Goal: Transaction & Acquisition: Purchase product/service

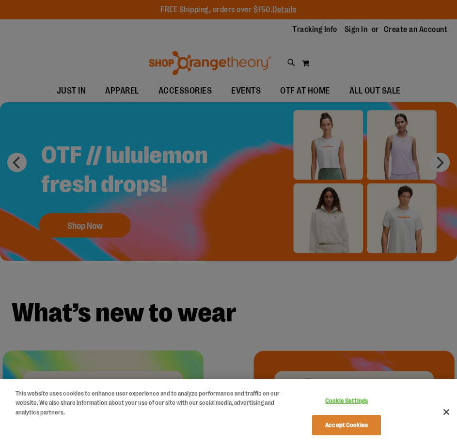
type input "**********"
click at [362, 424] on button "Accept Cookies" at bounding box center [346, 425] width 68 height 20
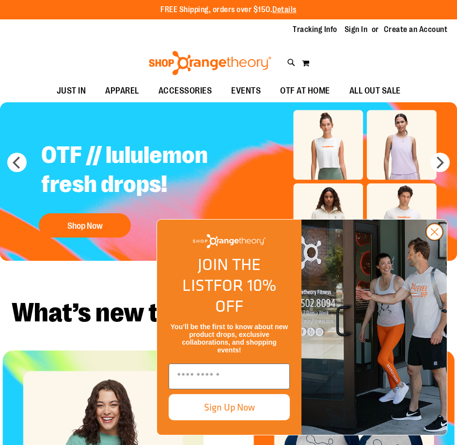
click at [438, 240] on circle "Close dialog" at bounding box center [434, 232] width 16 height 16
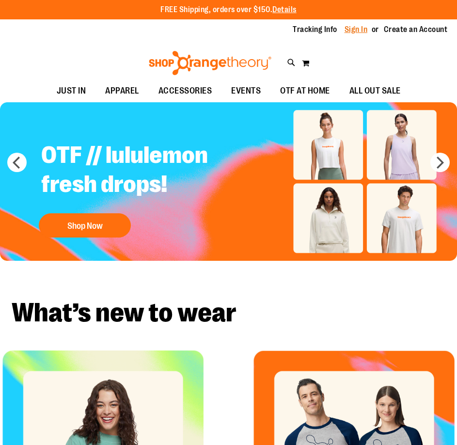
click at [349, 32] on link "Sign In" at bounding box center [355, 29] width 23 height 11
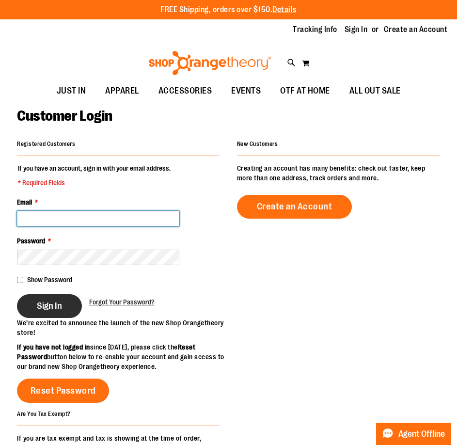
type input "**********"
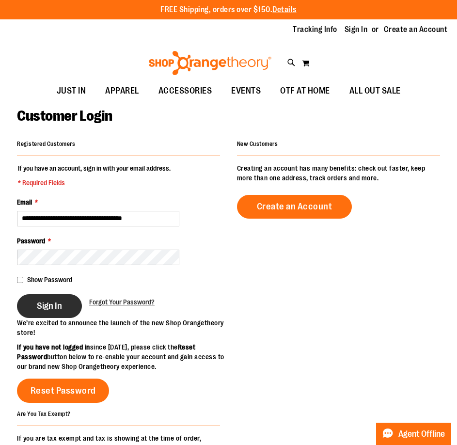
type input "**********"
click at [61, 308] on span "Sign In" at bounding box center [49, 305] width 25 height 11
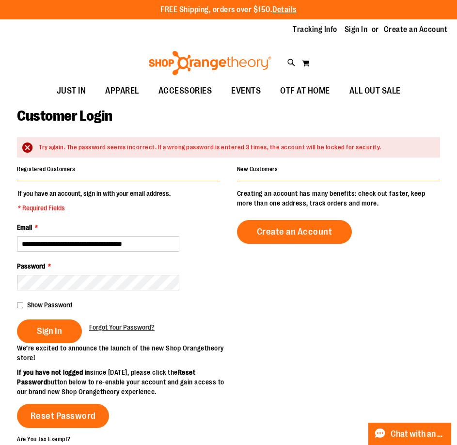
type input "**********"
click at [17, 319] on button "Sign In" at bounding box center [49, 331] width 65 height 24
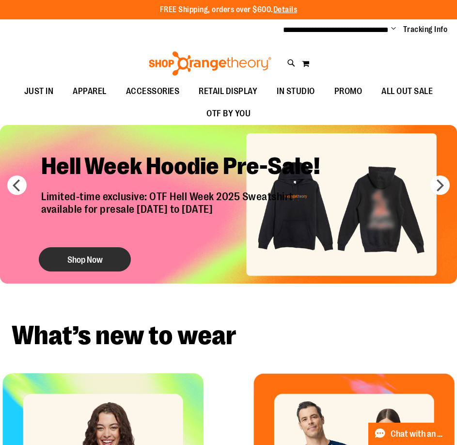
type input "**********"
click at [84, 258] on button "Shop Now" at bounding box center [85, 260] width 92 height 24
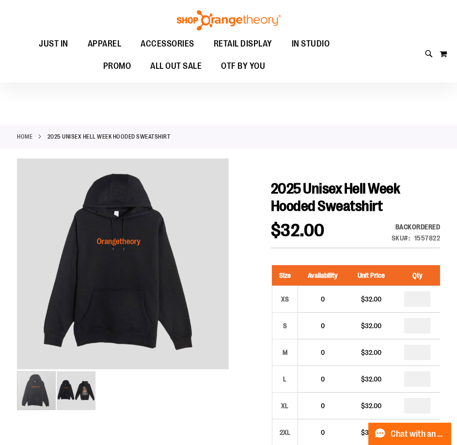
scroll to position [96, 0]
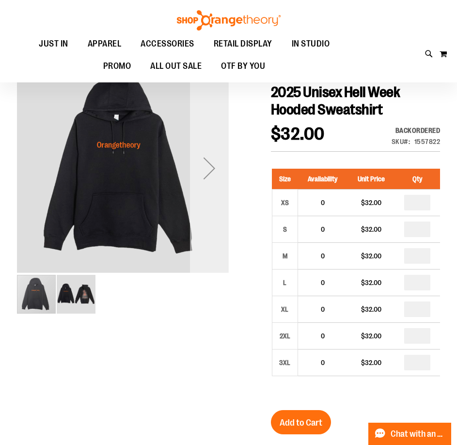
type input "**********"
click at [217, 192] on div "Next" at bounding box center [209, 168] width 39 height 212
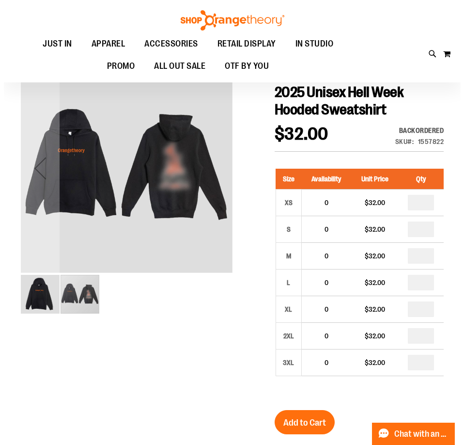
scroll to position [0, 0]
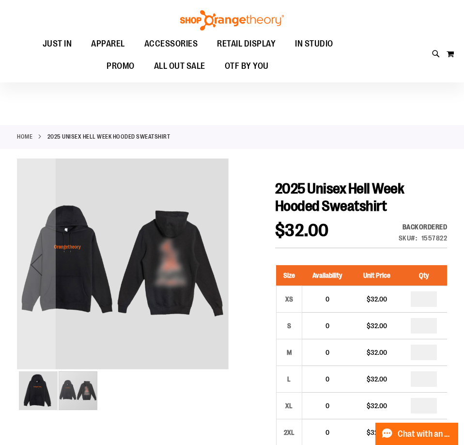
click at [152, 188] on div "carousel" at bounding box center [123, 264] width 212 height 212
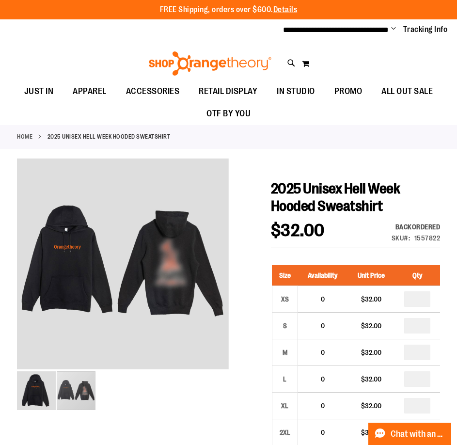
click at [286, 60] on div "Toggle Nav Search Popular Suggestions Advanced Search" at bounding box center [228, 60] width 457 height 39
click at [290, 60] on icon at bounding box center [291, 63] width 8 height 11
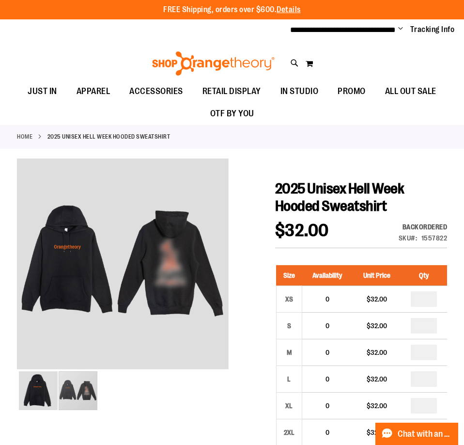
type input "*****"
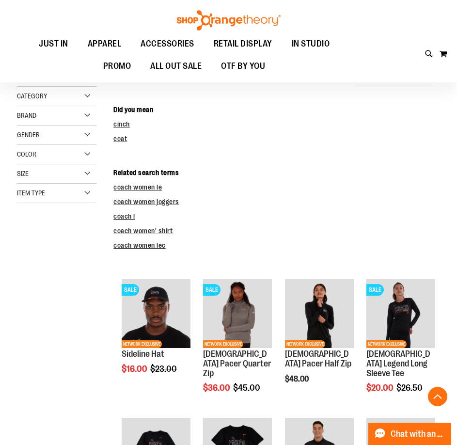
scroll to position [339, 0]
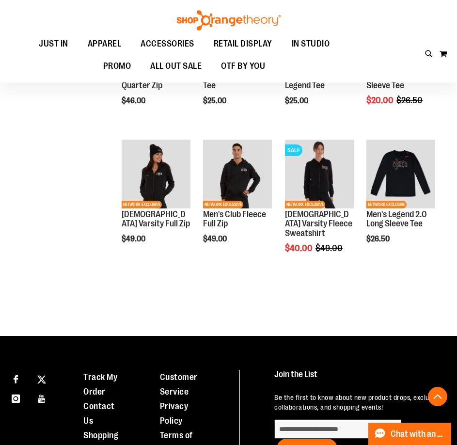
scroll to position [678, 0]
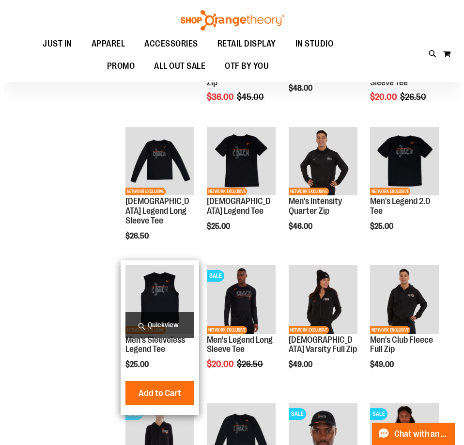
scroll to position [97, 0]
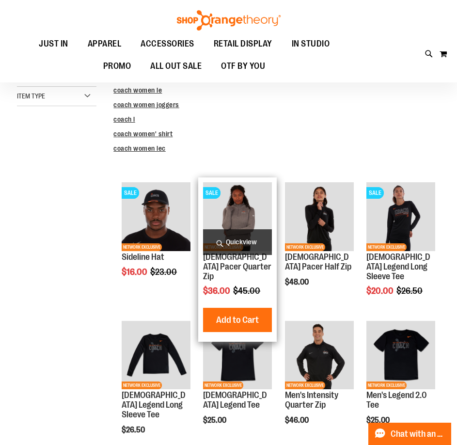
type input "**********"
click at [220, 255] on span "Quickview" at bounding box center [237, 242] width 69 height 26
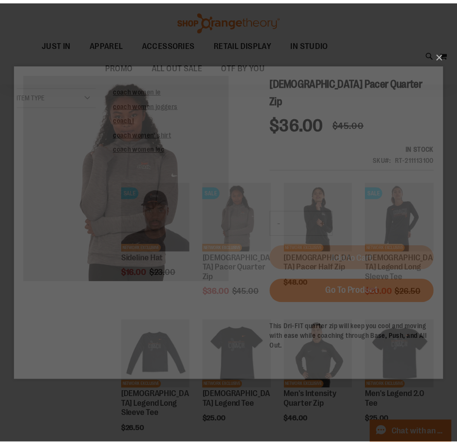
scroll to position [0, 0]
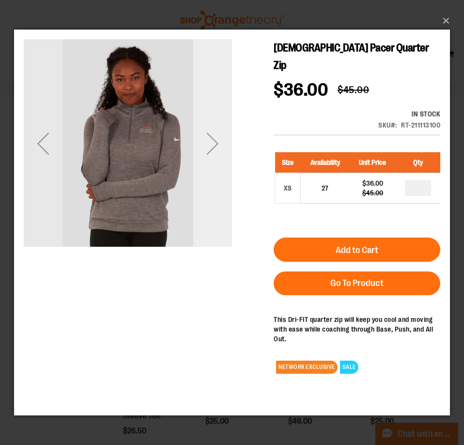
click at [214, 145] on div "Next" at bounding box center [212, 143] width 39 height 39
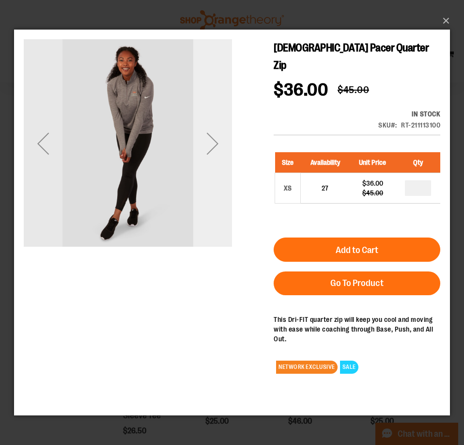
click at [214, 145] on div "Next" at bounding box center [212, 143] width 39 height 39
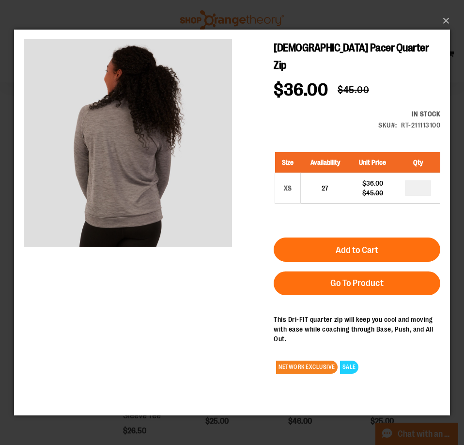
click at [453, 21] on div "×" at bounding box center [232, 222] width 464 height 445
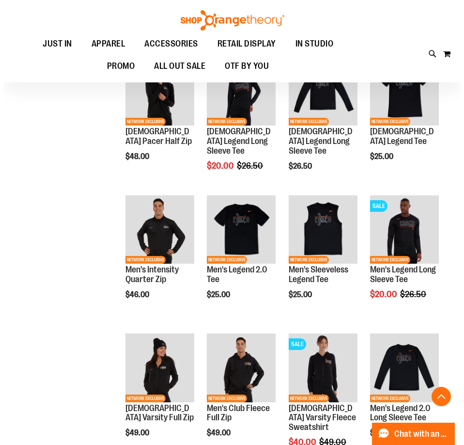
scroll to position [872, 0]
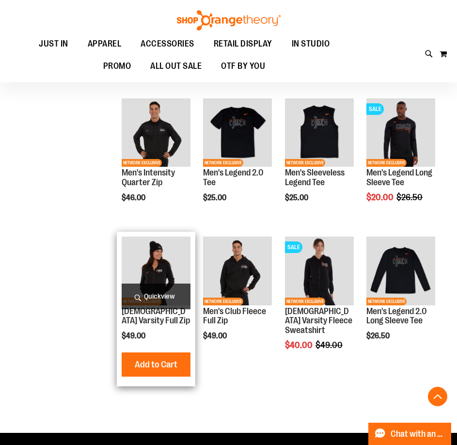
click at [165, 309] on span "Quickview" at bounding box center [156, 296] width 69 height 26
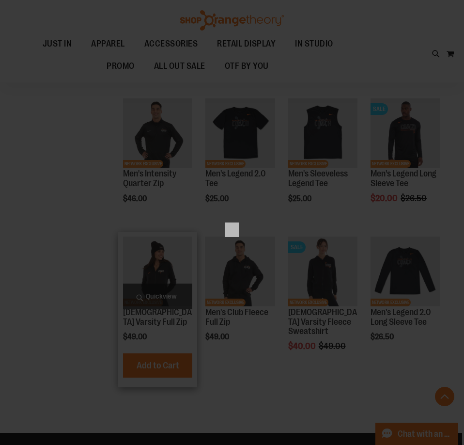
scroll to position [0, 0]
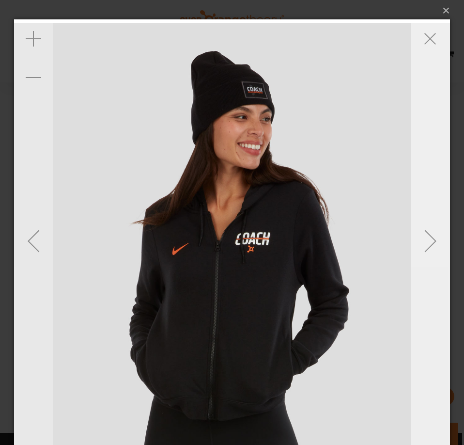
click at [434, 243] on div "Next" at bounding box center [430, 240] width 39 height 39
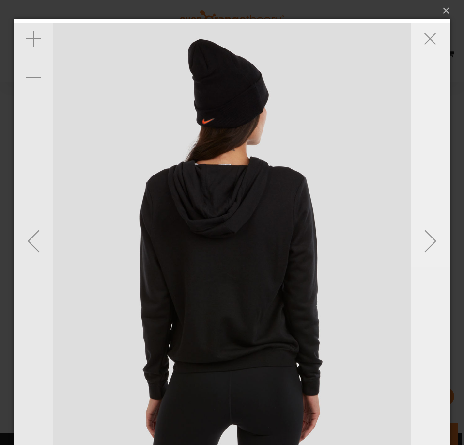
click at [430, 242] on div "Next" at bounding box center [430, 240] width 39 height 39
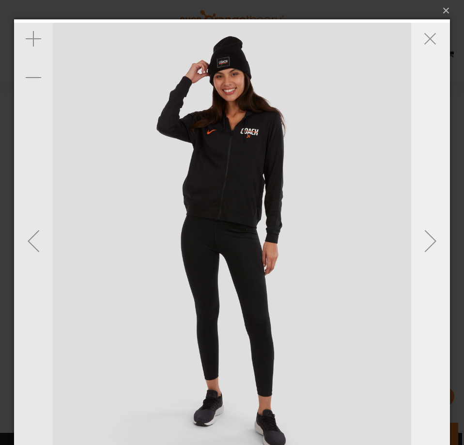
click at [430, 242] on div "Next" at bounding box center [430, 240] width 39 height 39
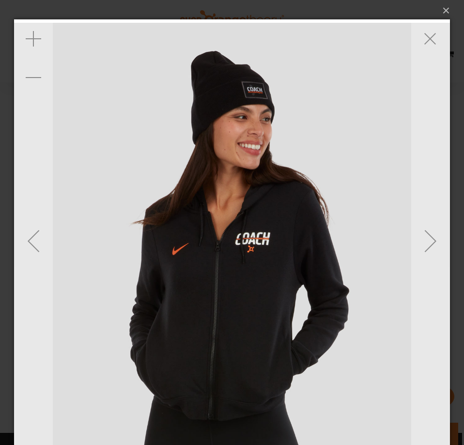
click at [219, 240] on img "carousel" at bounding box center [232, 241] width 436 height 436
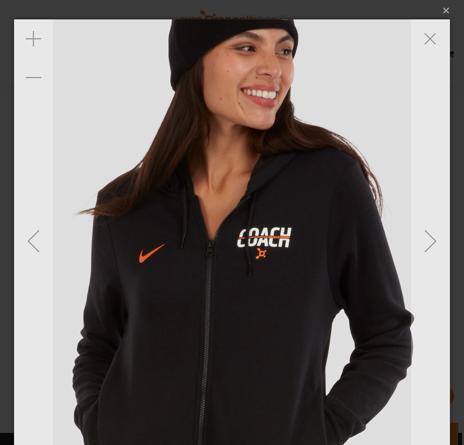
click at [219, 240] on img "carousel" at bounding box center [232, 241] width 678 height 678
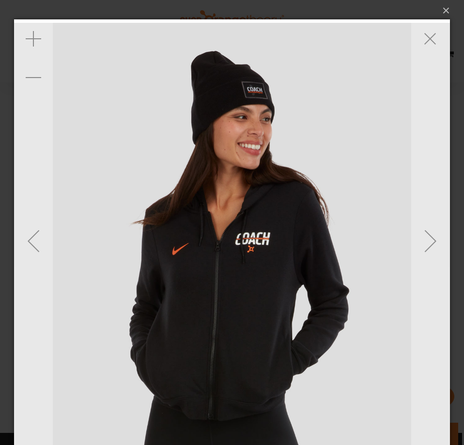
click at [219, 240] on img "carousel" at bounding box center [232, 241] width 436 height 436
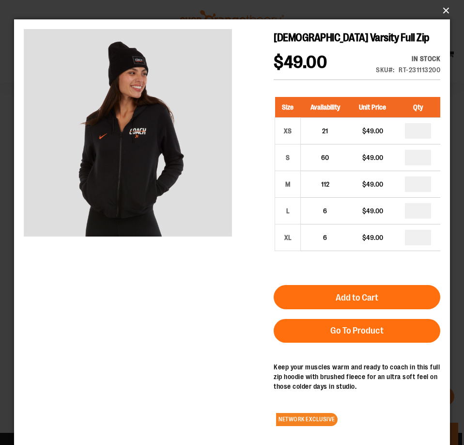
click at [447, 13] on button "×" at bounding box center [235, 10] width 436 height 21
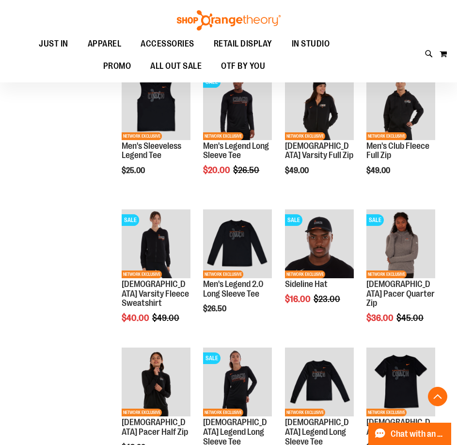
scroll to position [145, 0]
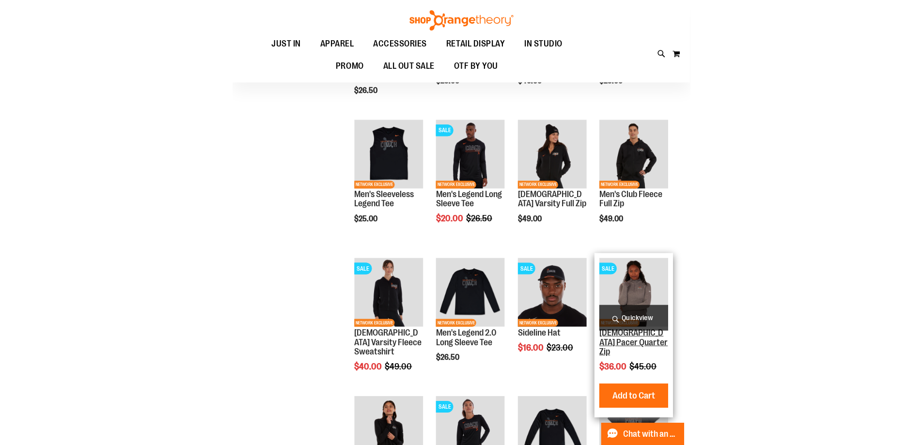
scroll to position [97, 0]
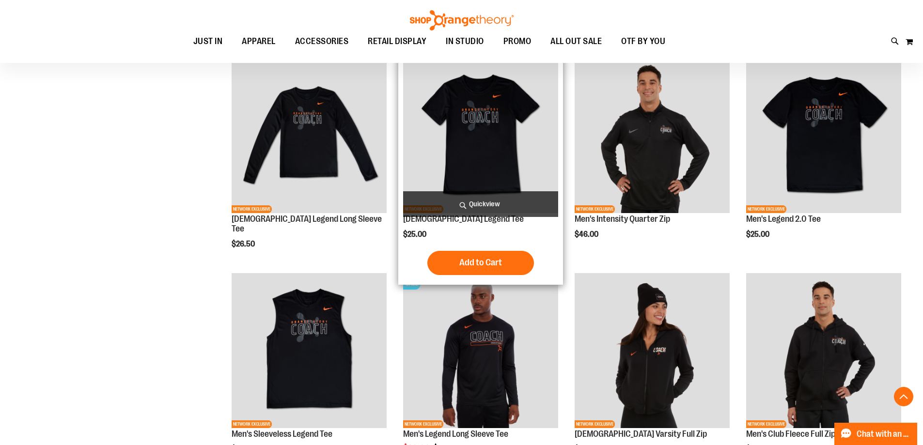
scroll to position [242, 0]
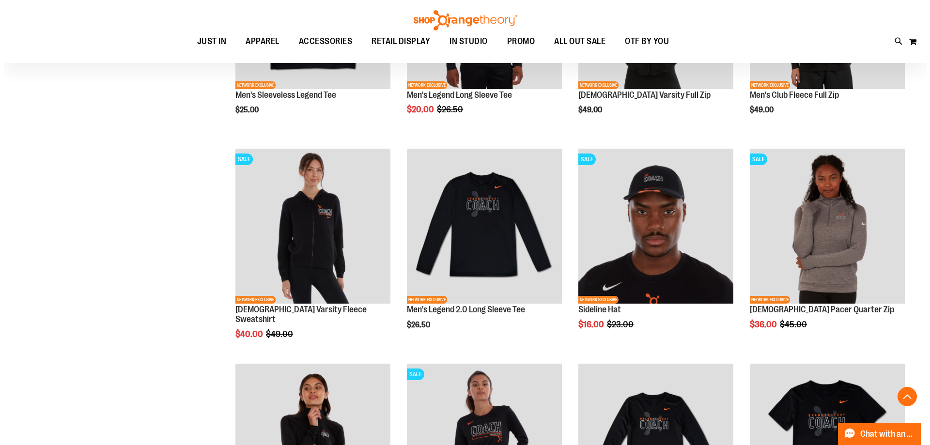
scroll to position [969, 0]
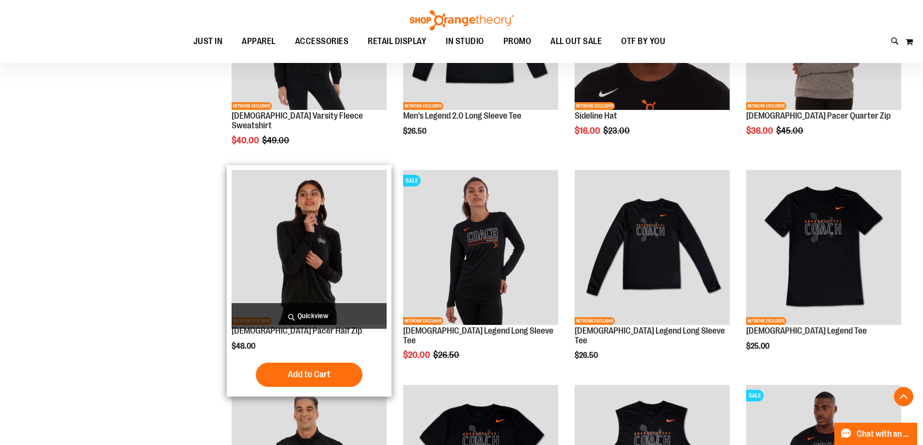
click at [324, 329] on span "Quickview" at bounding box center [309, 316] width 155 height 26
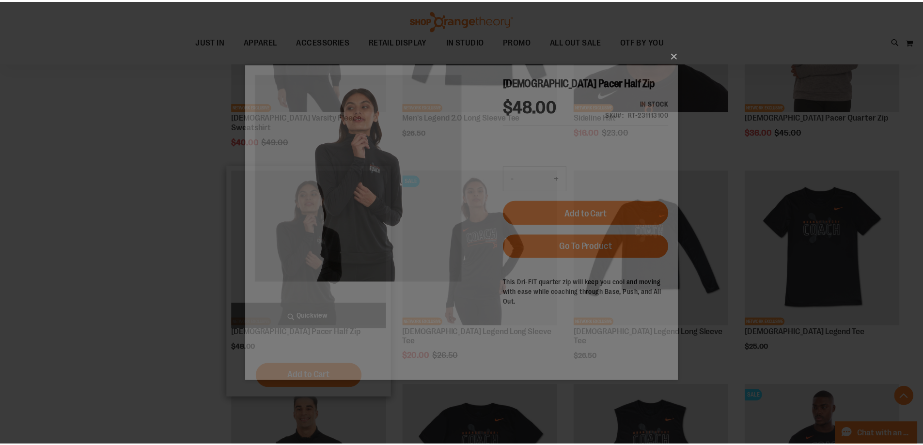
scroll to position [0, 0]
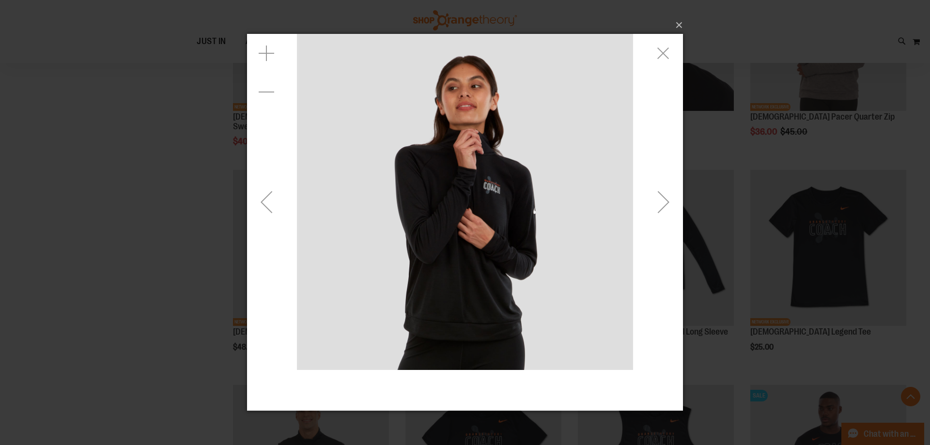
click at [456, 202] on div "Next" at bounding box center [663, 202] width 39 height 39
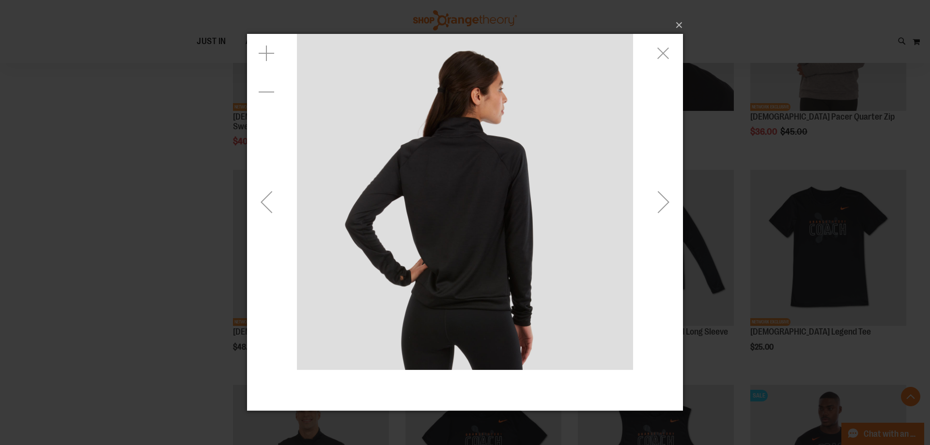
click at [456, 202] on div "Next" at bounding box center [663, 202] width 39 height 39
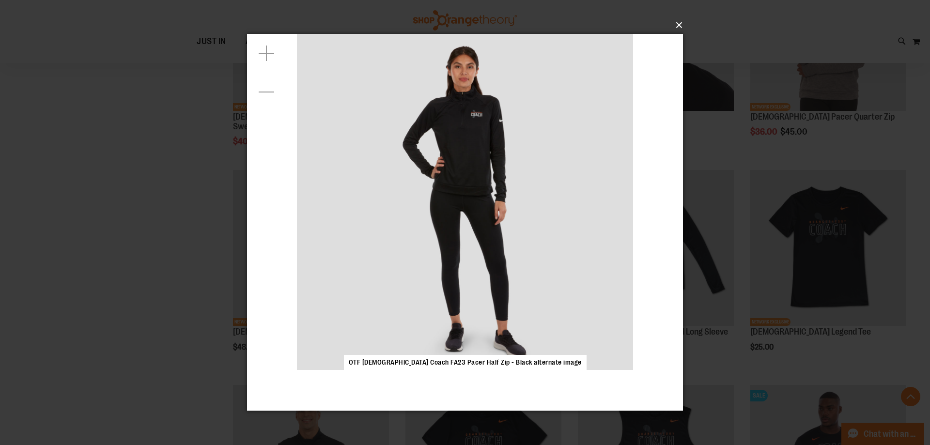
click at [456, 24] on button "×" at bounding box center [468, 25] width 436 height 21
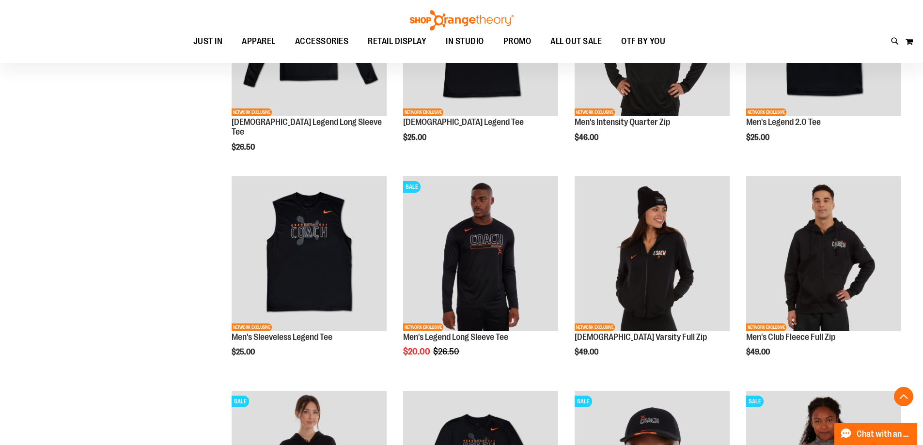
scroll to position [194, 0]
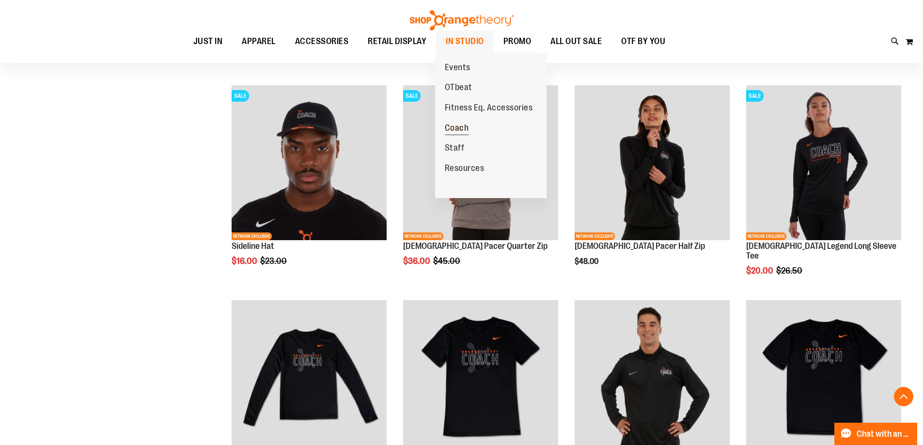
click at [456, 127] on span "Coach" at bounding box center [457, 129] width 24 height 12
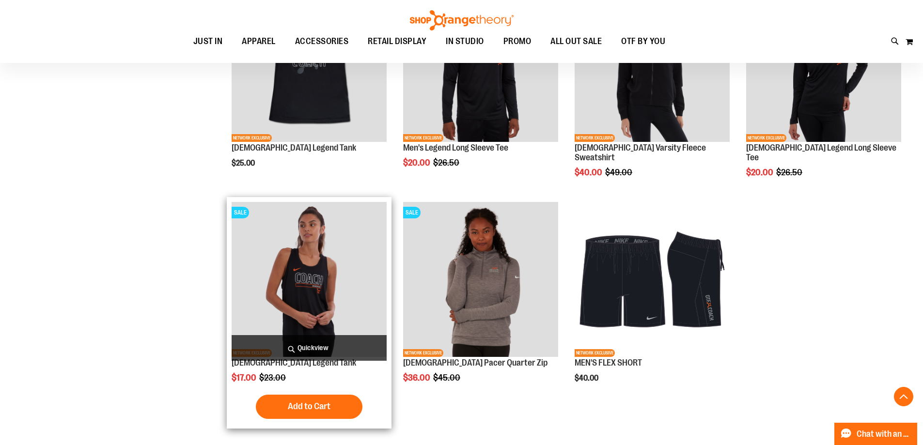
scroll to position [651, 0]
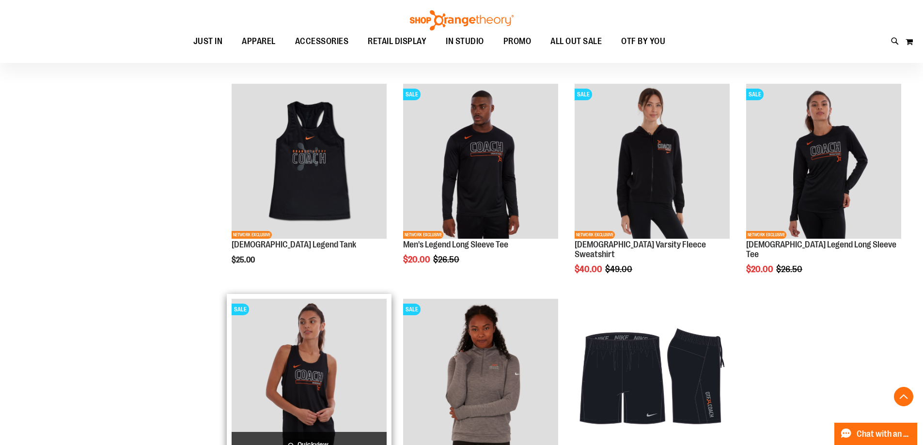
type input "**********"
click at [298, 378] on img "product" at bounding box center [309, 376] width 155 height 155
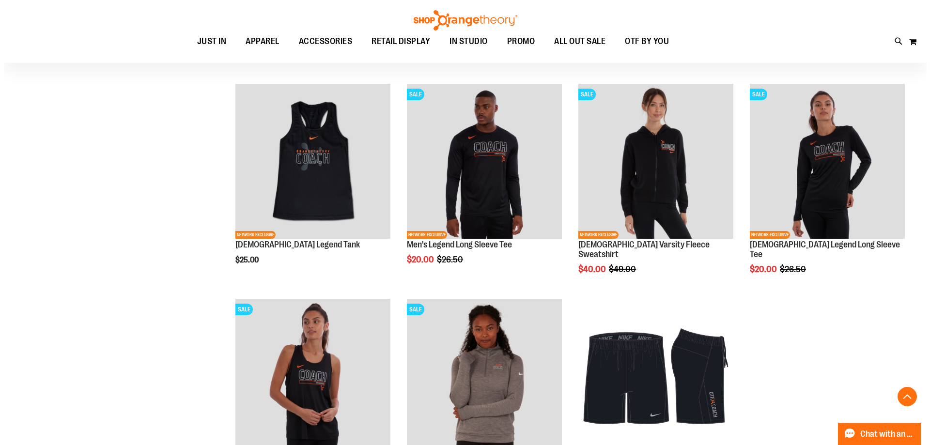
scroll to position [748, 0]
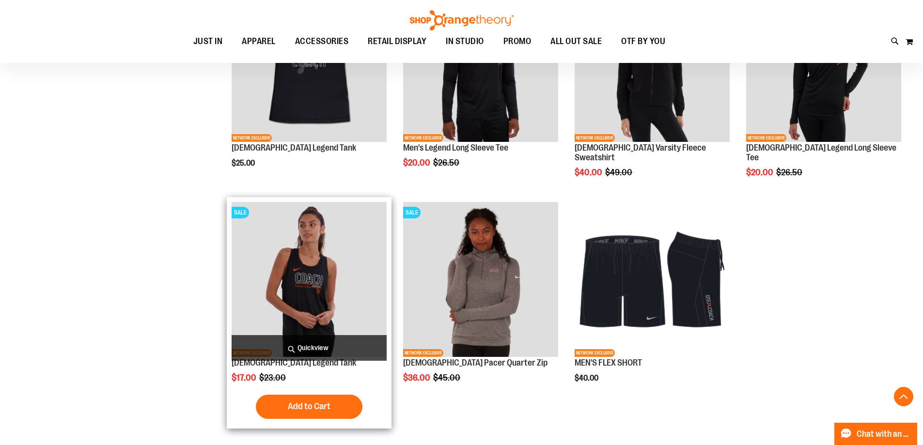
click at [317, 346] on span "Quickview" at bounding box center [309, 348] width 155 height 26
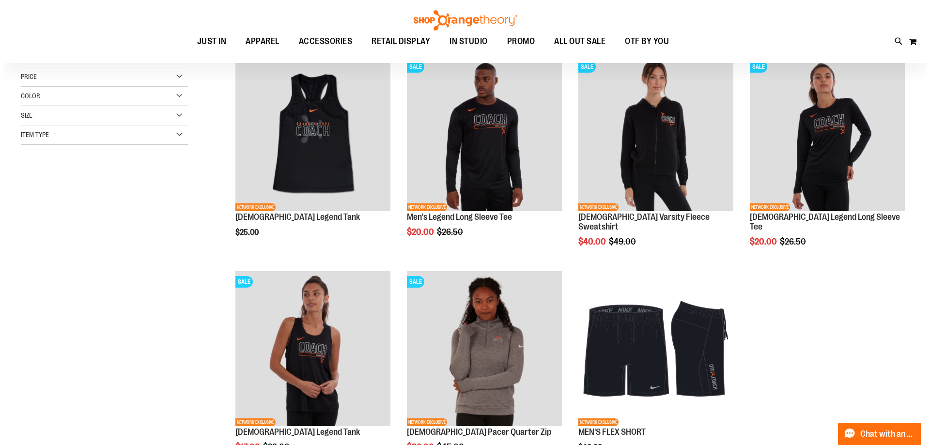
scroll to position [10, 0]
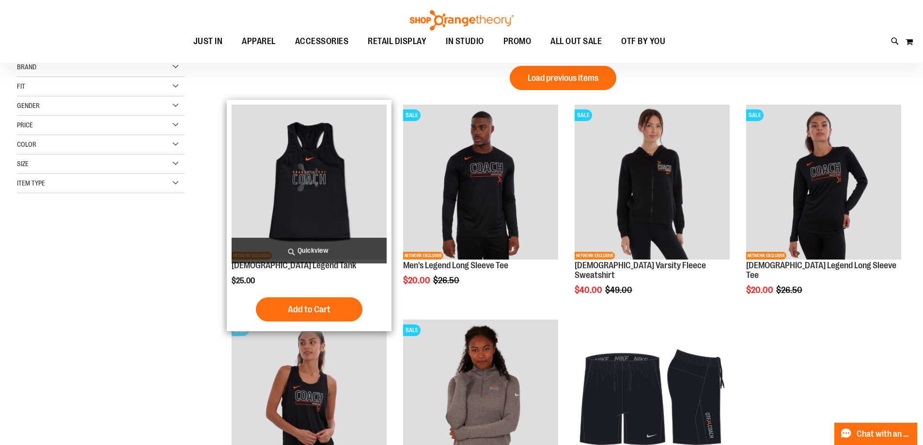
type input "**********"
click at [299, 248] on span "Quickview" at bounding box center [309, 251] width 155 height 26
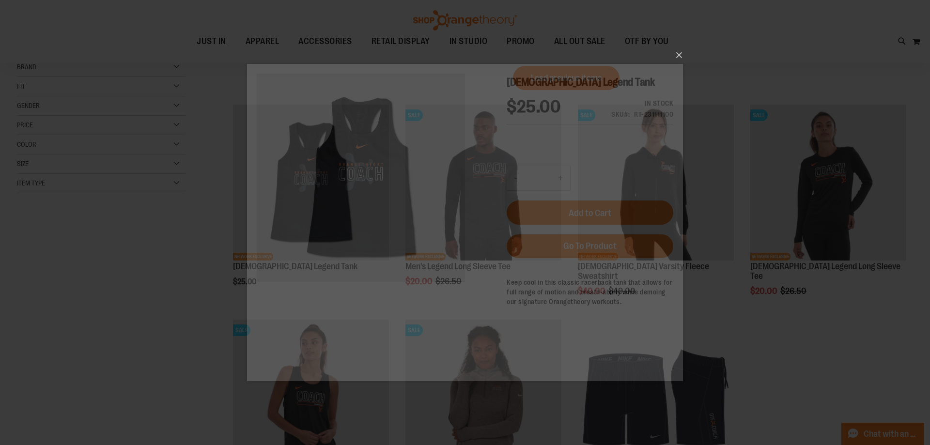
scroll to position [0, 0]
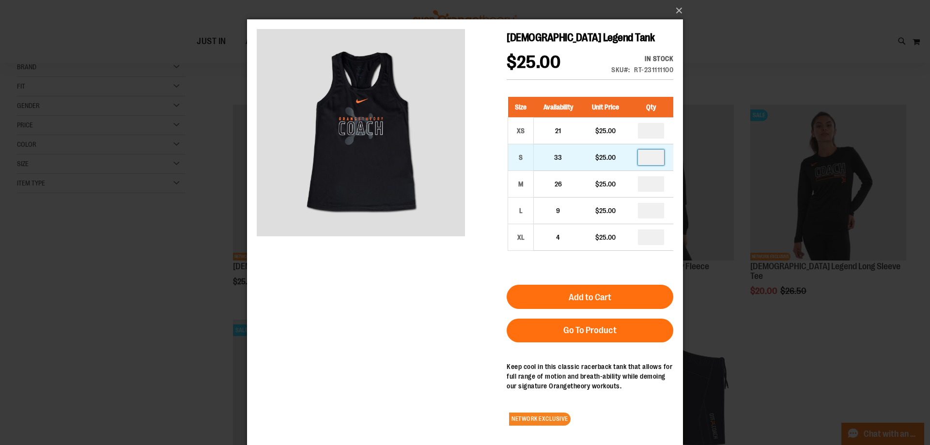
click at [657, 165] on input "number" at bounding box center [651, 158] width 26 height 16
type input "*"
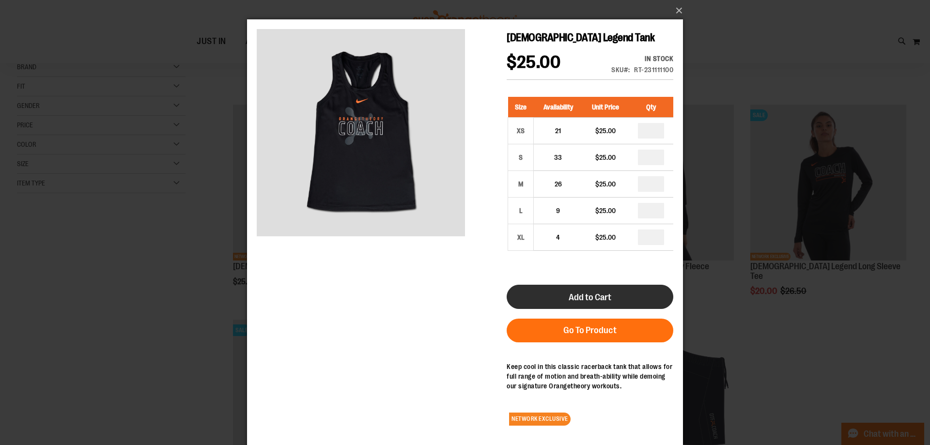
click at [611, 303] on span "Add to Cart" at bounding box center [590, 297] width 43 height 11
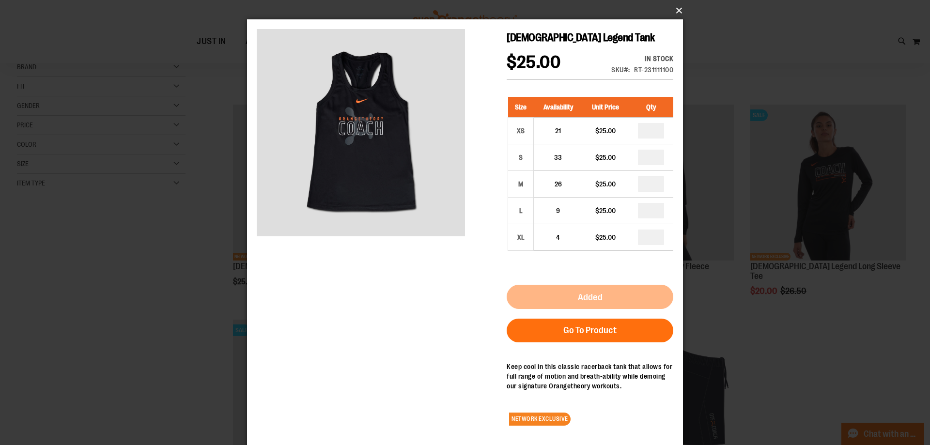
click at [673, 14] on button "×" at bounding box center [468, 10] width 436 height 21
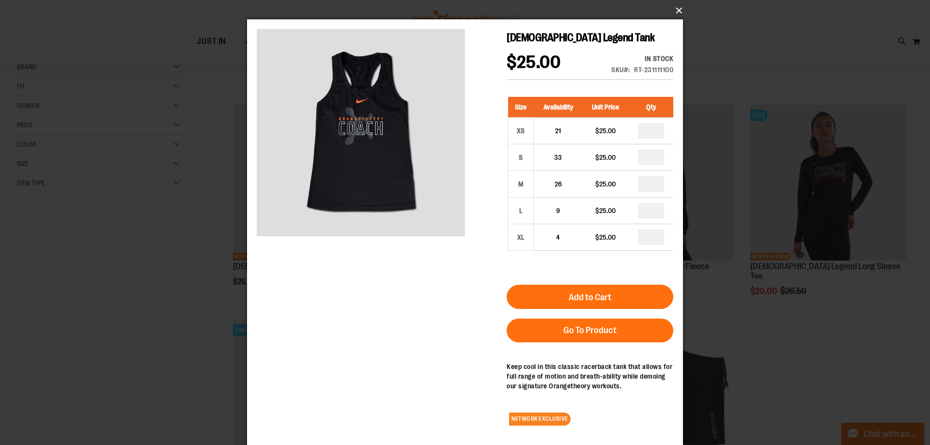
click at [679, 9] on button "×" at bounding box center [468, 10] width 436 height 21
click at [676, 10] on button "×" at bounding box center [468, 10] width 436 height 21
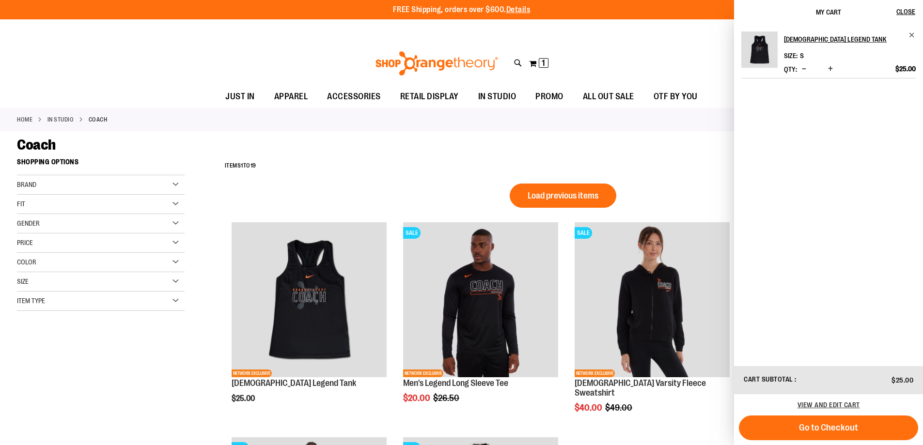
click at [437, 200] on ol "Load previous items NETWORK EXCLUSIVE Ladies Legend Tank $25.00 Quickview Add t…" at bounding box center [563, 420] width 686 height 454
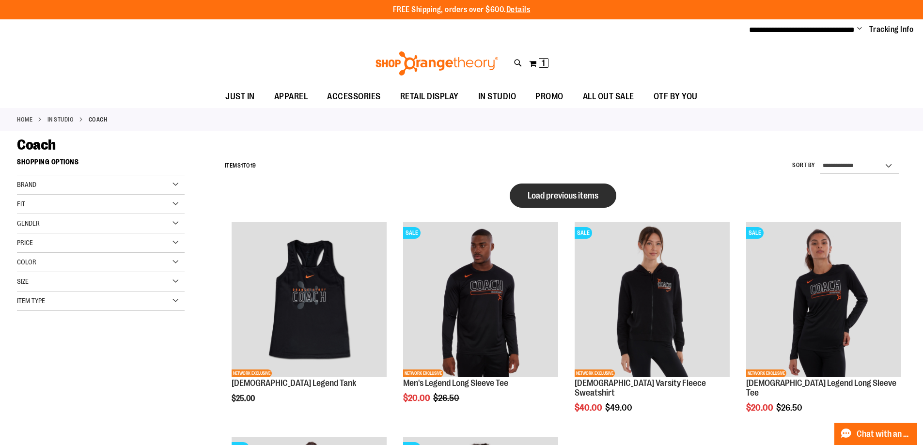
click at [594, 207] on button "Load previous items" at bounding box center [563, 196] width 107 height 24
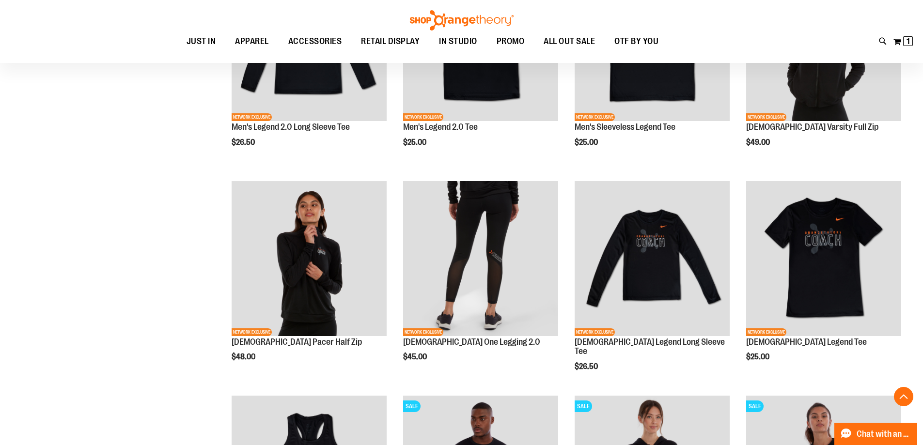
scroll to position [533, 0]
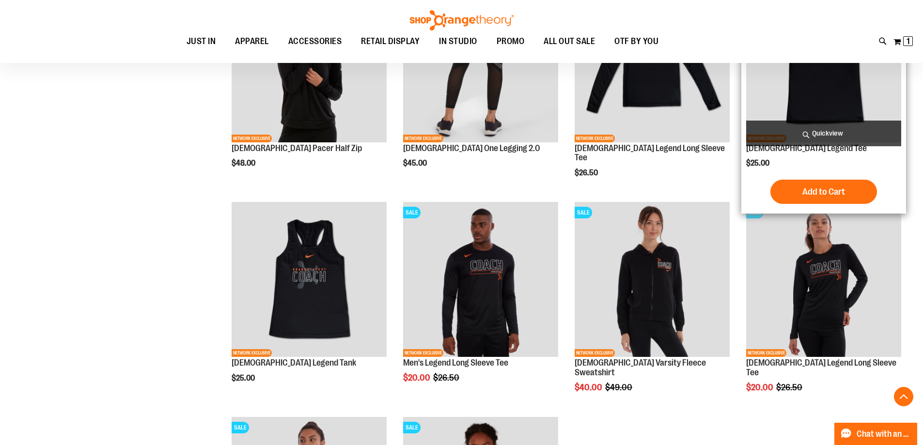
scroll to position [242, 0]
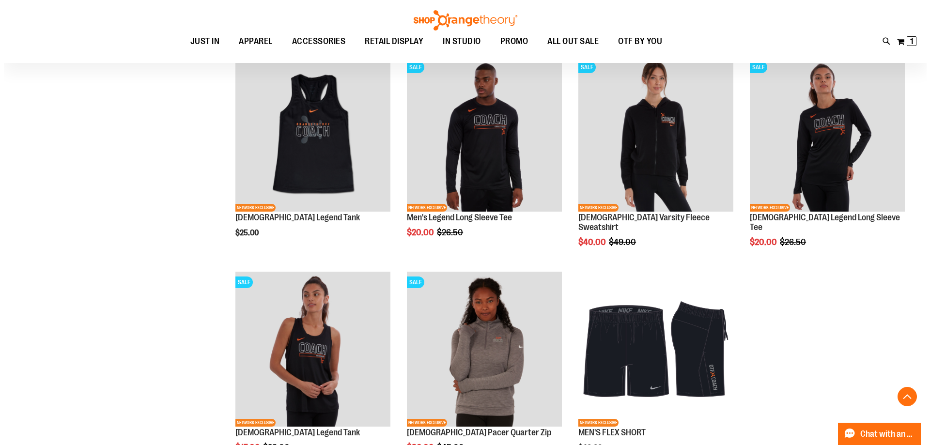
scroll to position [727, 0]
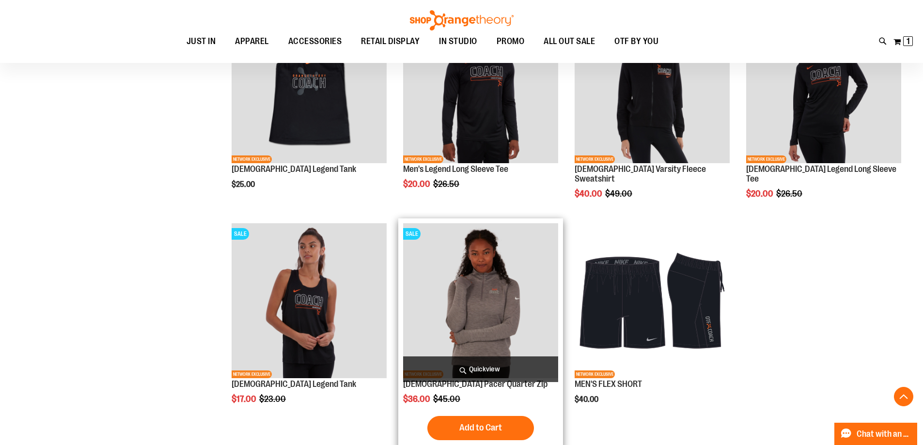
click at [467, 373] on span "Quickview" at bounding box center [480, 370] width 155 height 26
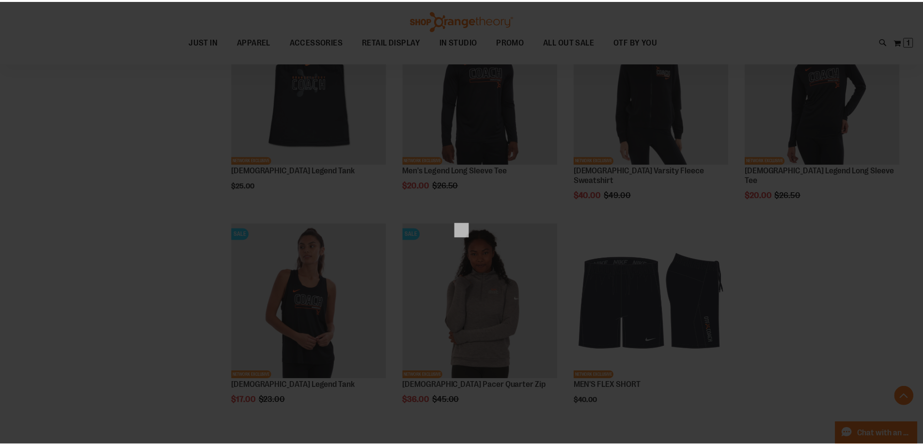
scroll to position [0, 0]
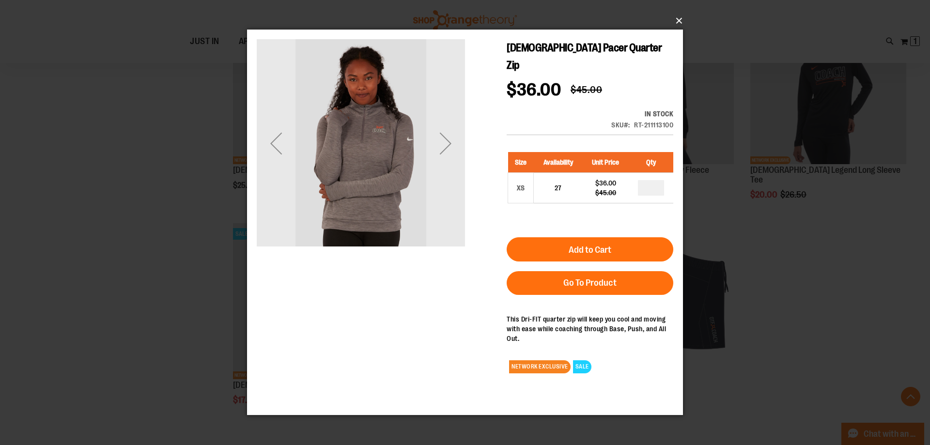
click at [683, 19] on button "×" at bounding box center [468, 20] width 436 height 21
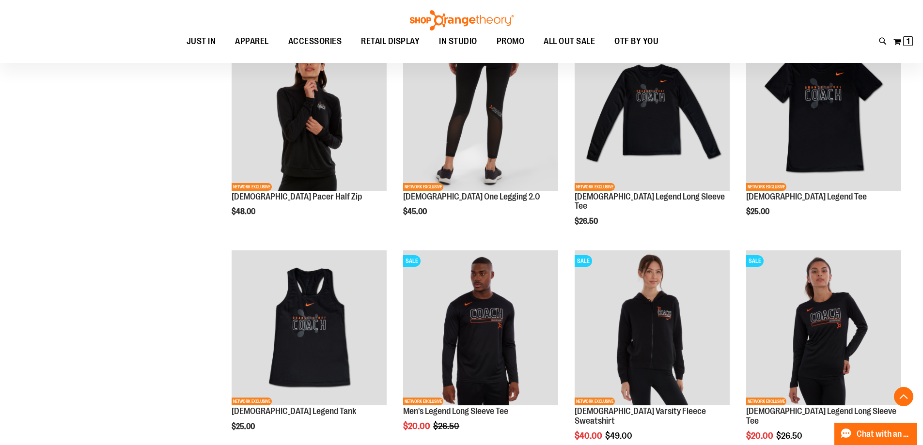
scroll to position [194, 0]
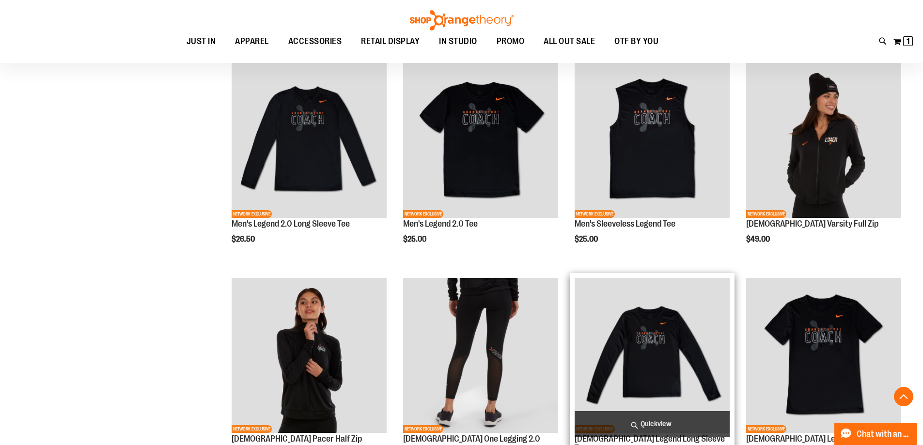
scroll to position [630, 0]
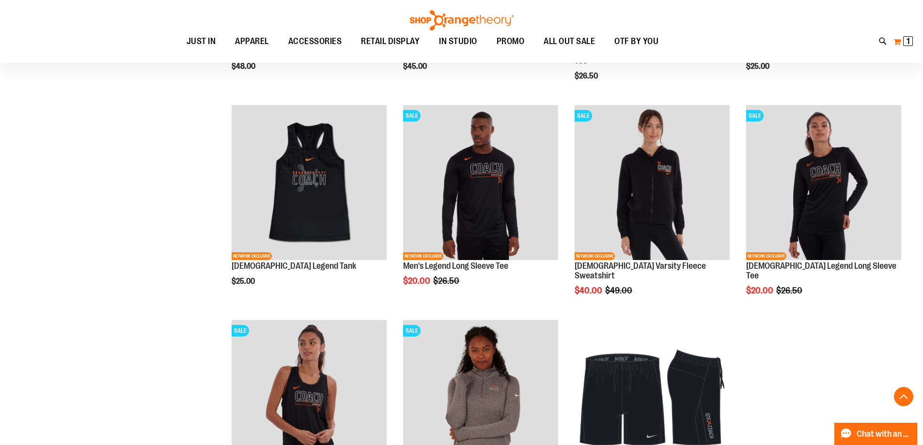
click at [901, 42] on button "My Cart 1 1 items" at bounding box center [903, 42] width 20 height 16
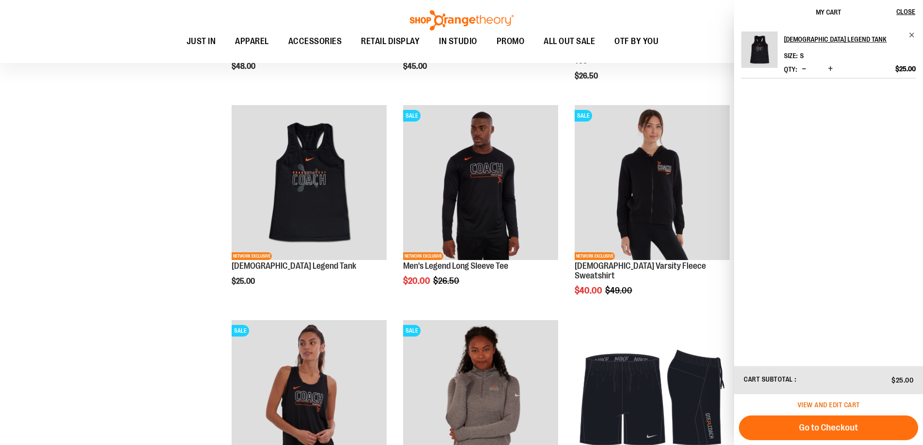
click at [827, 404] on span "View and edit cart" at bounding box center [828, 405] width 62 height 8
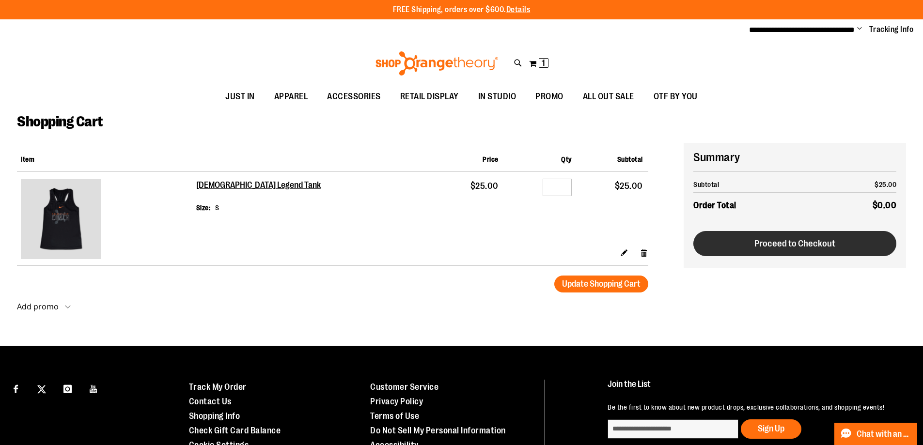
type input "**********"
click at [833, 256] on button "Proceed to Checkout" at bounding box center [794, 243] width 203 height 25
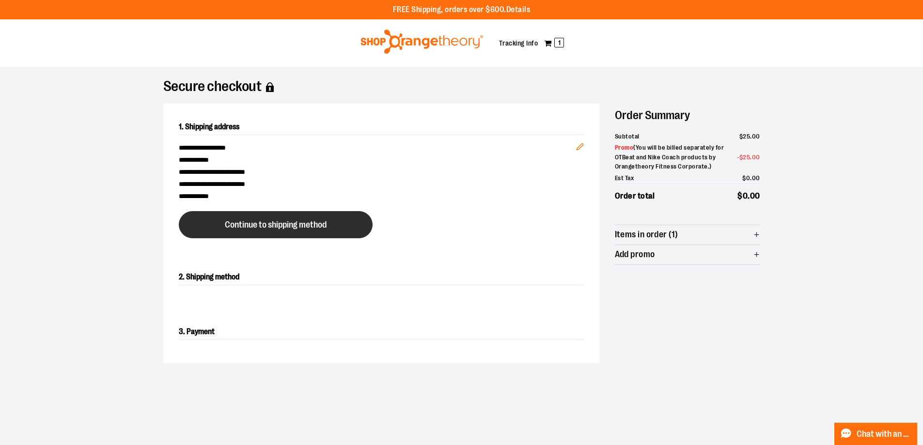
click at [355, 238] on button "Continue to shipping method" at bounding box center [276, 224] width 194 height 27
